Goal: Find specific page/section: Find specific page/section

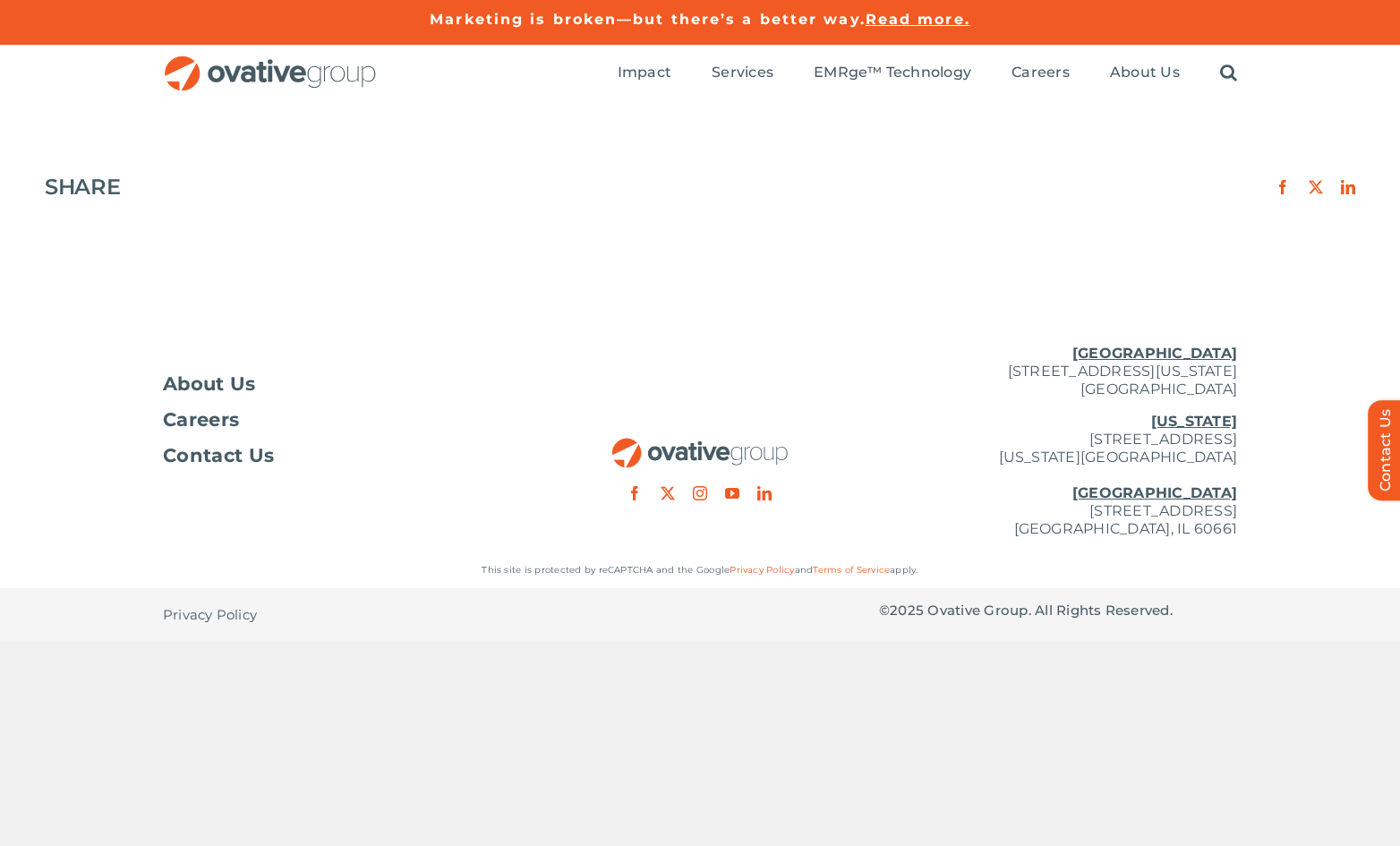
click at [334, 85] on img "OG_Full_horizontal_RGB" at bounding box center [271, 73] width 215 height 37
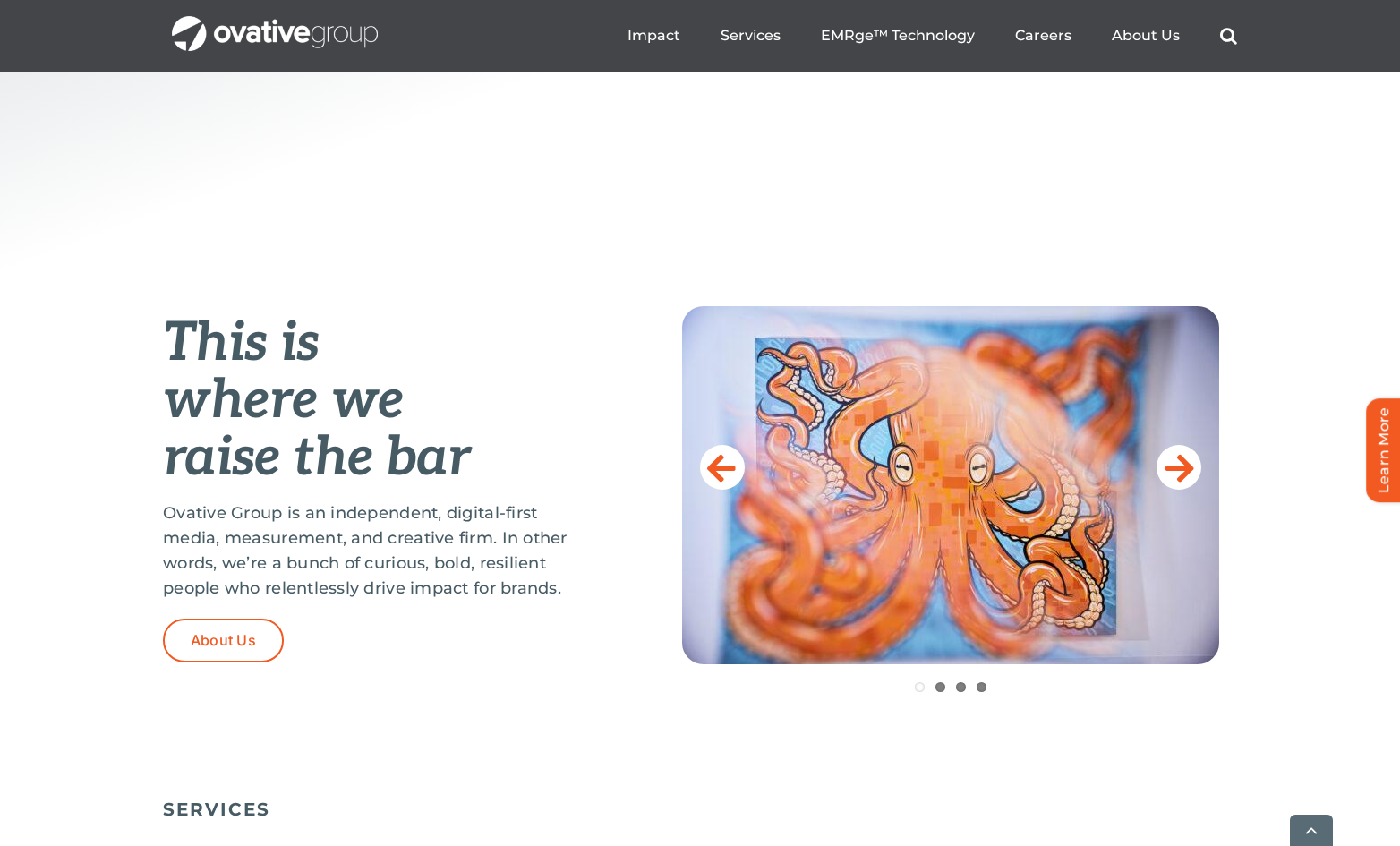
scroll to position [545, 0]
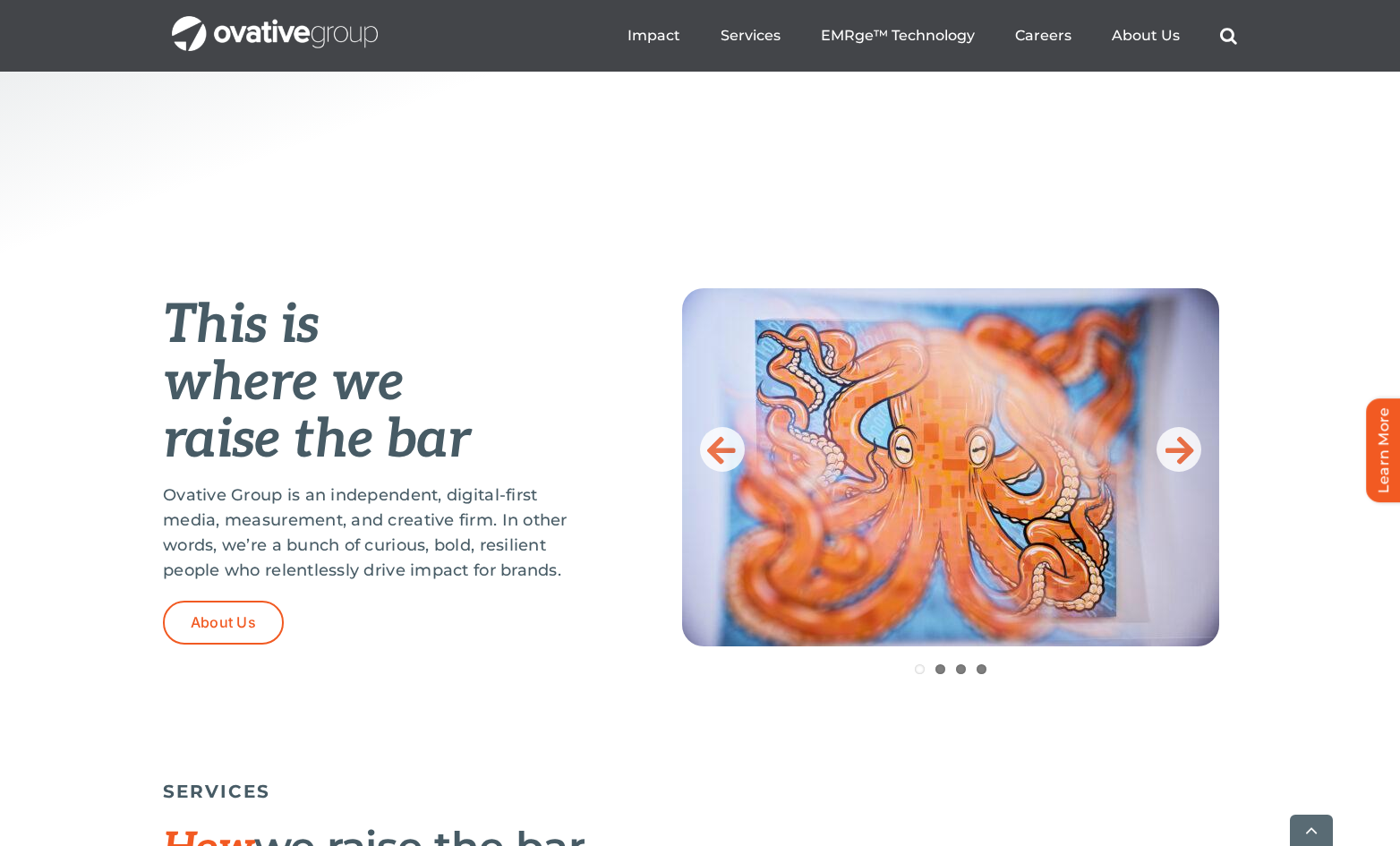
click at [1192, 479] on img at bounding box center [951, 467] width 537 height 358
click at [1184, 463] on icon at bounding box center [1180, 450] width 28 height 36
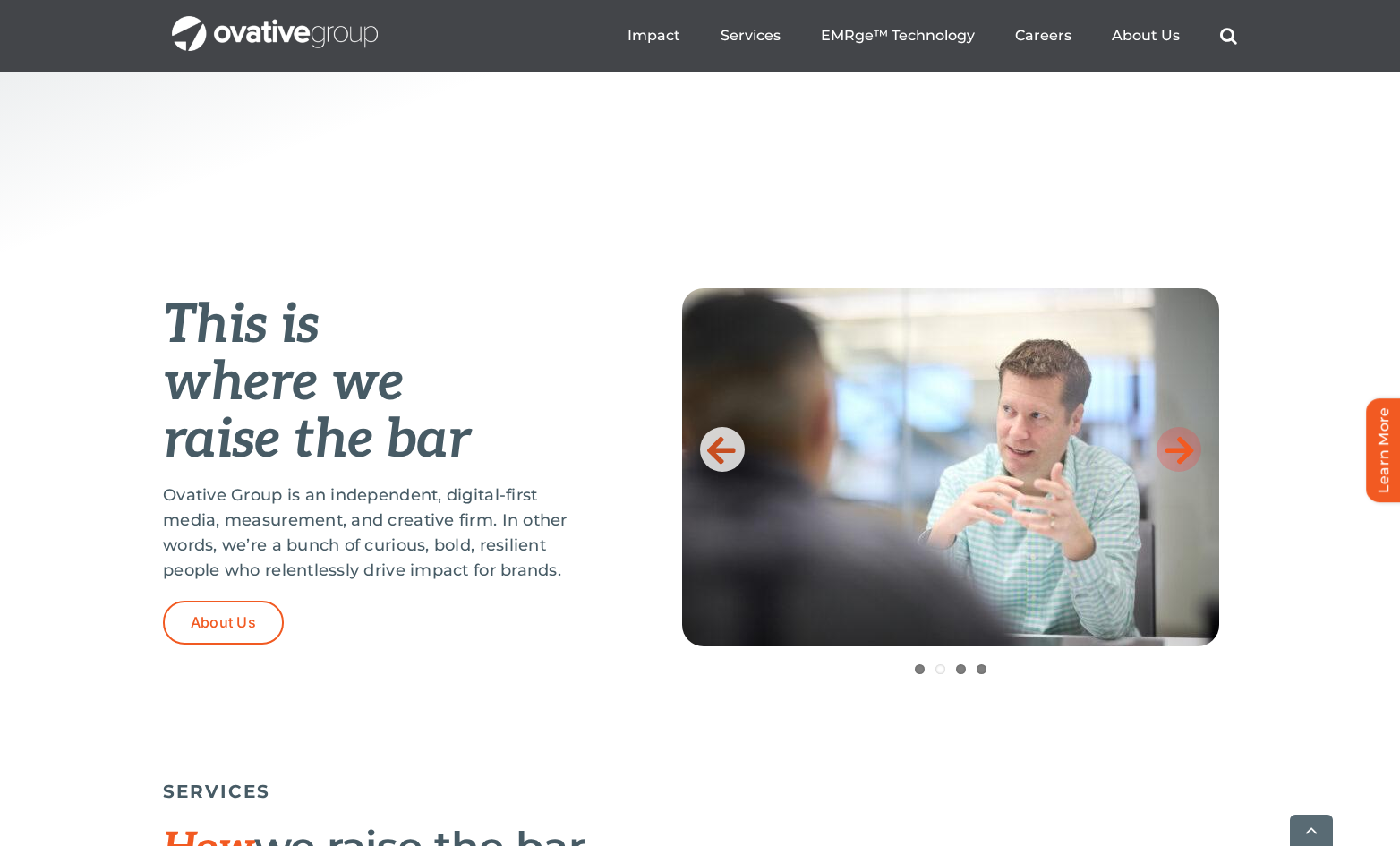
click at [1181, 458] on icon at bounding box center [1180, 450] width 28 height 36
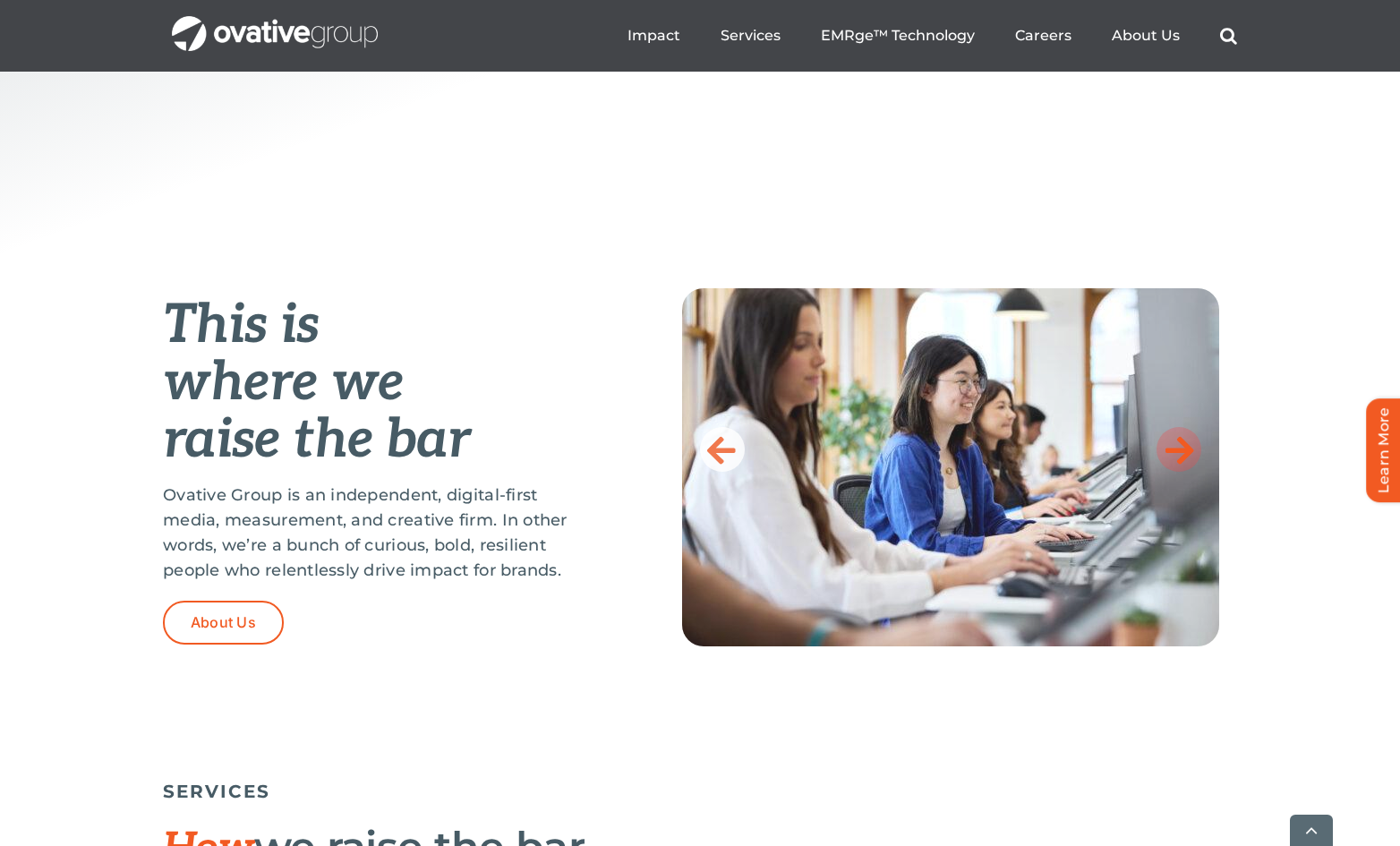
click at [1181, 458] on icon at bounding box center [1180, 450] width 28 height 36
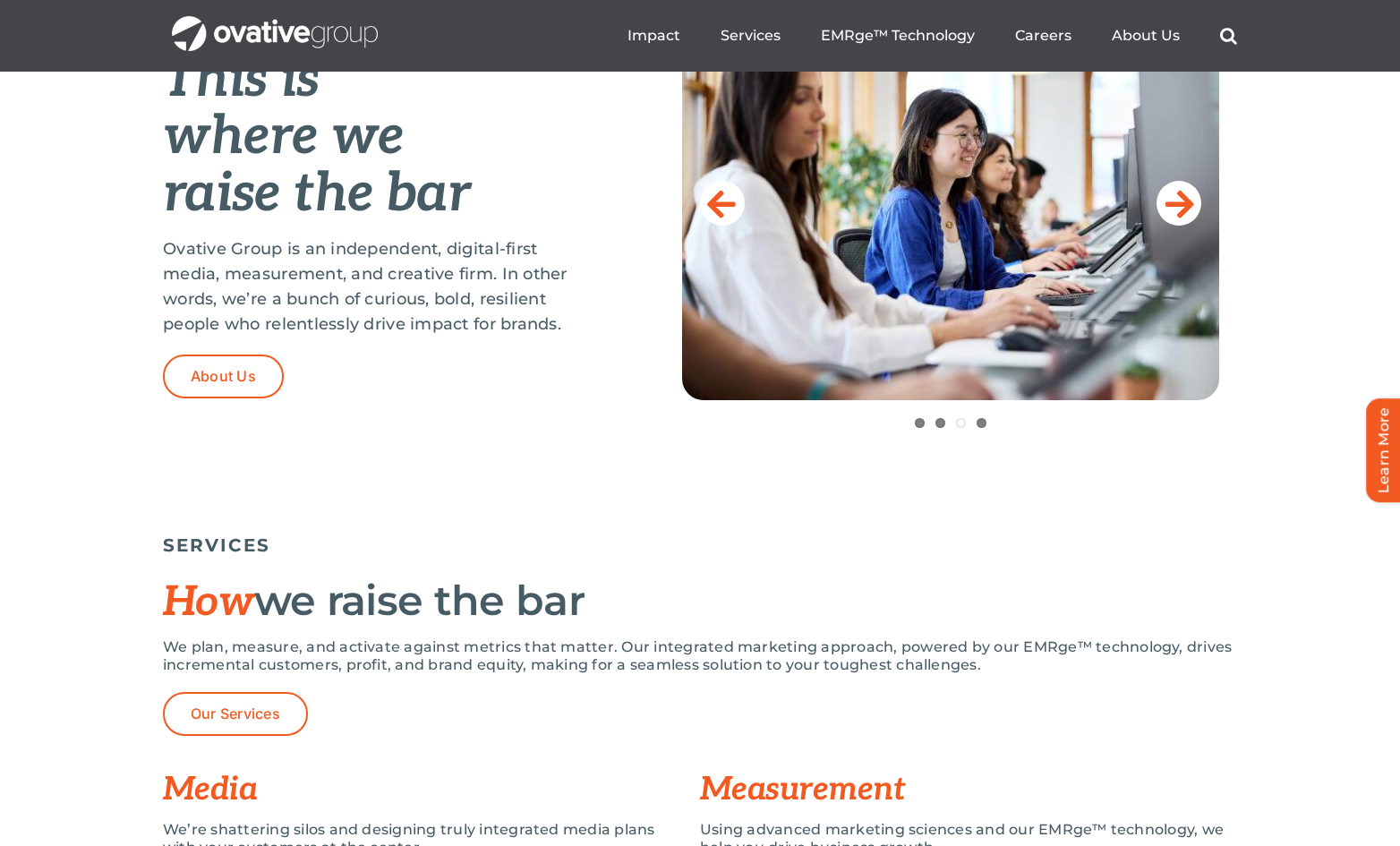
scroll to position [0, 0]
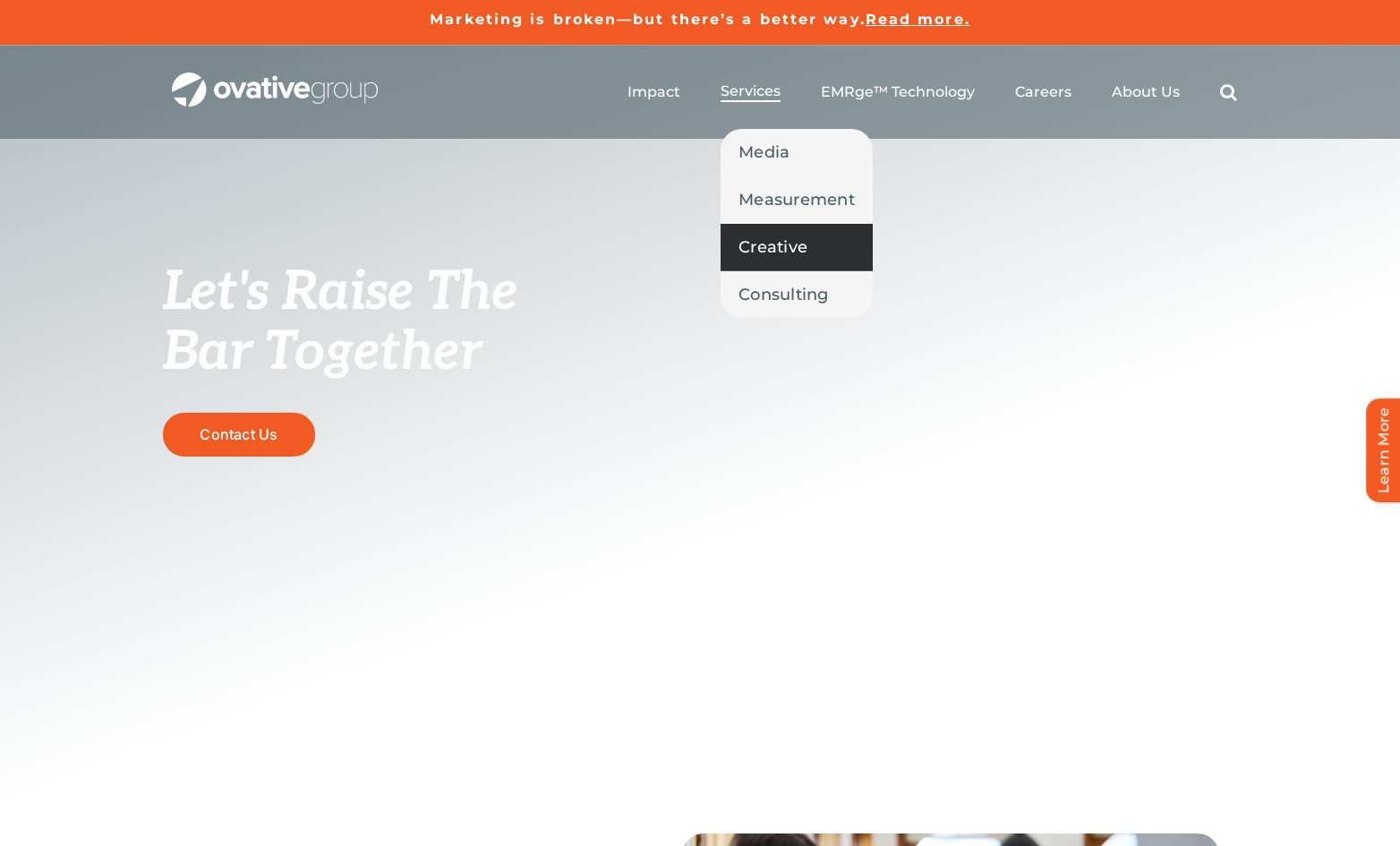
click at [777, 235] on span "Creative" at bounding box center [773, 247] width 69 height 25
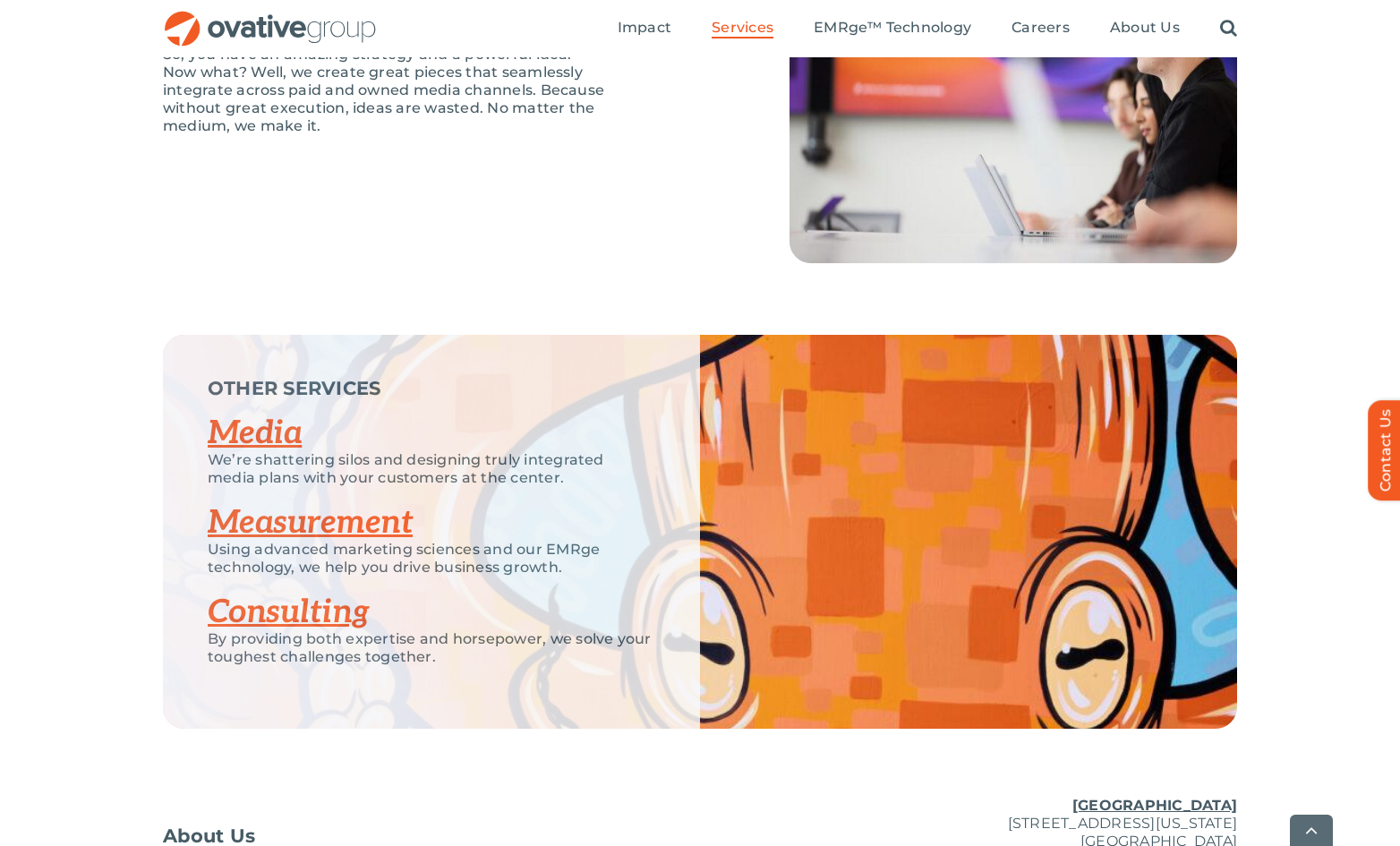
scroll to position [2502, 0]
